Goal: Task Accomplishment & Management: Manage account settings

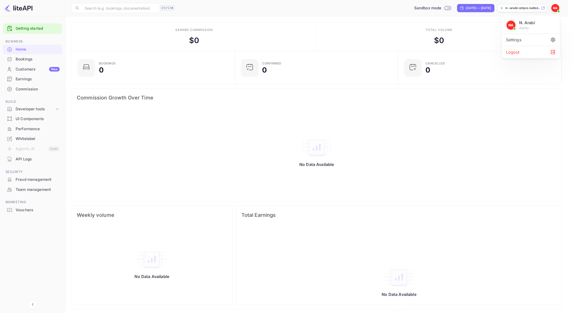
click at [23, 56] on div at bounding box center [286, 156] width 573 height 313
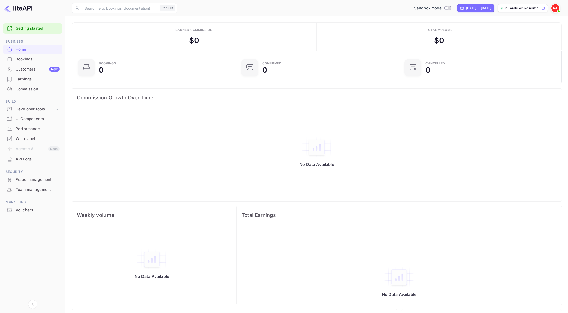
click at [559, 9] on span at bounding box center [558, 11] width 5 height 5
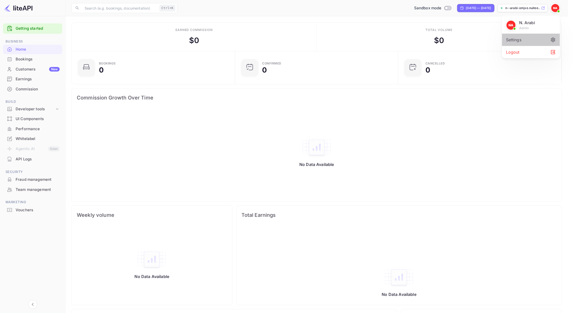
click at [514, 41] on div "Settings" at bounding box center [531, 40] width 58 height 12
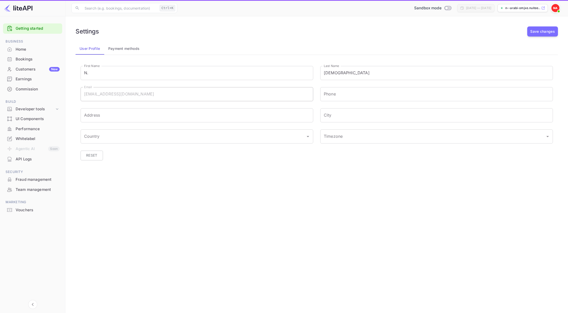
type input "(GMT+01:00) [GEOGRAPHIC_DATA]"
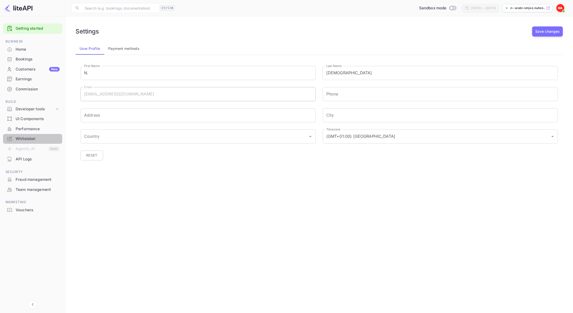
click at [30, 135] on div "Whitelabel" at bounding box center [32, 139] width 59 height 10
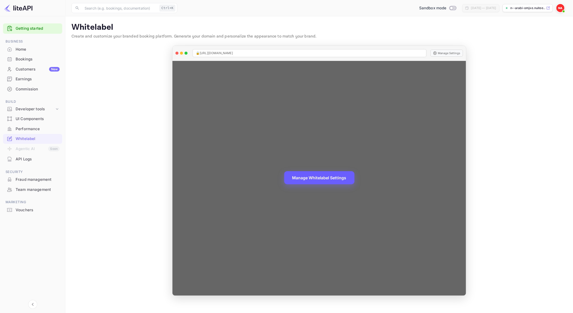
click at [320, 176] on button "Manage Whitelabel Settings" at bounding box center [319, 177] width 70 height 13
click at [447, 66] on div "Manage Whitelabel Settings" at bounding box center [319, 178] width 294 height 235
